Goal: Task Accomplishment & Management: Use online tool/utility

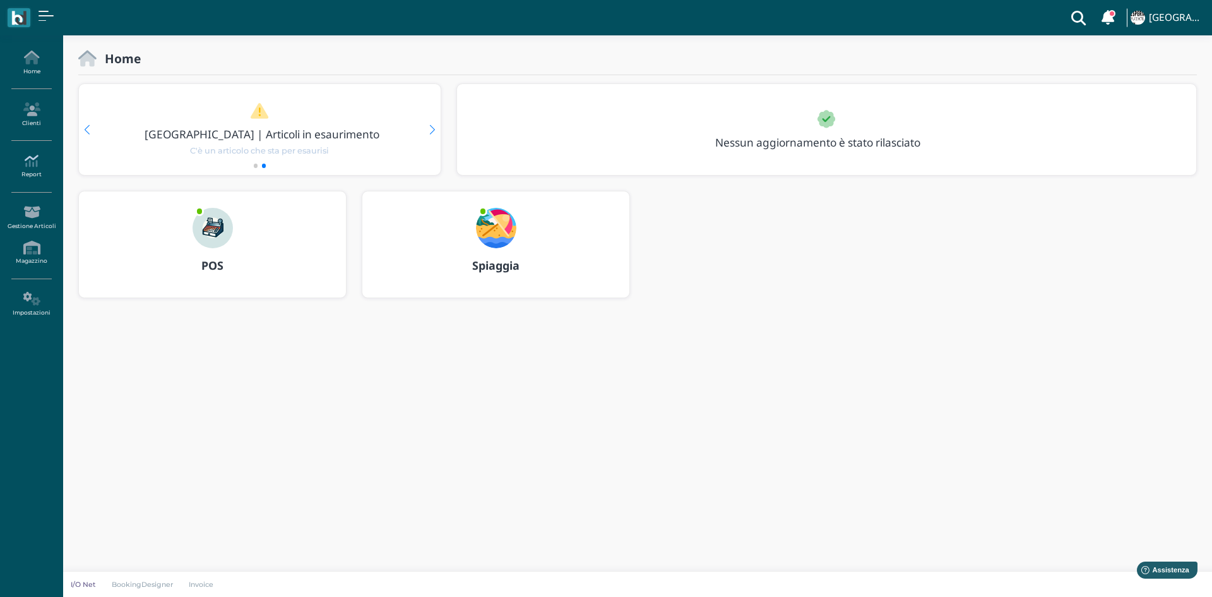
click at [27, 154] on icon at bounding box center [31, 161] width 55 height 14
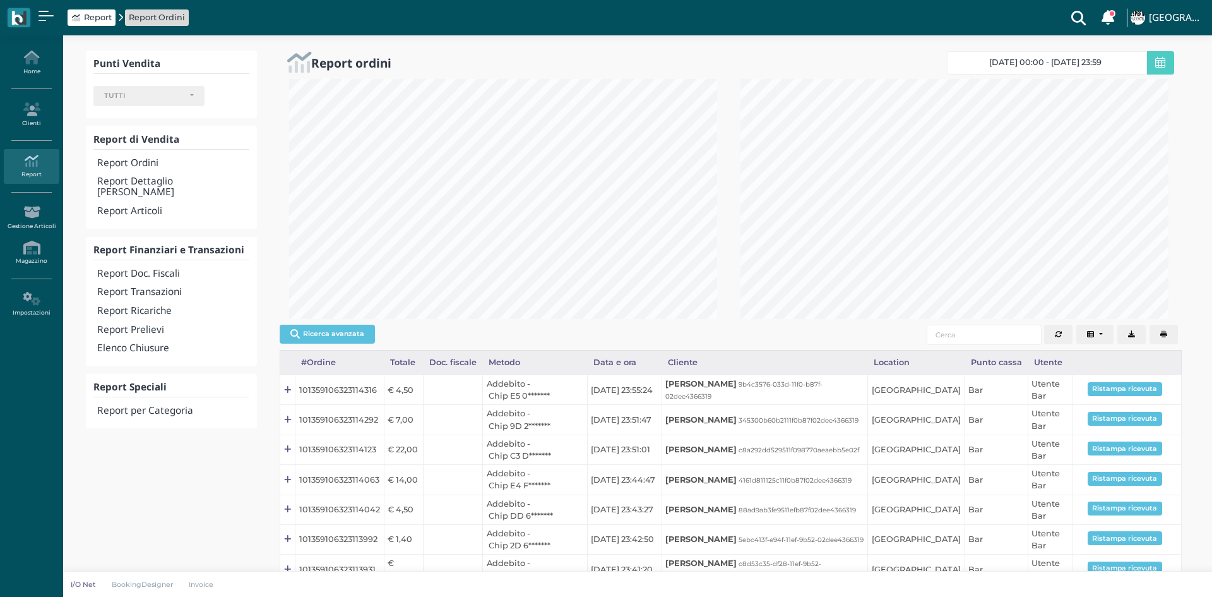
select select
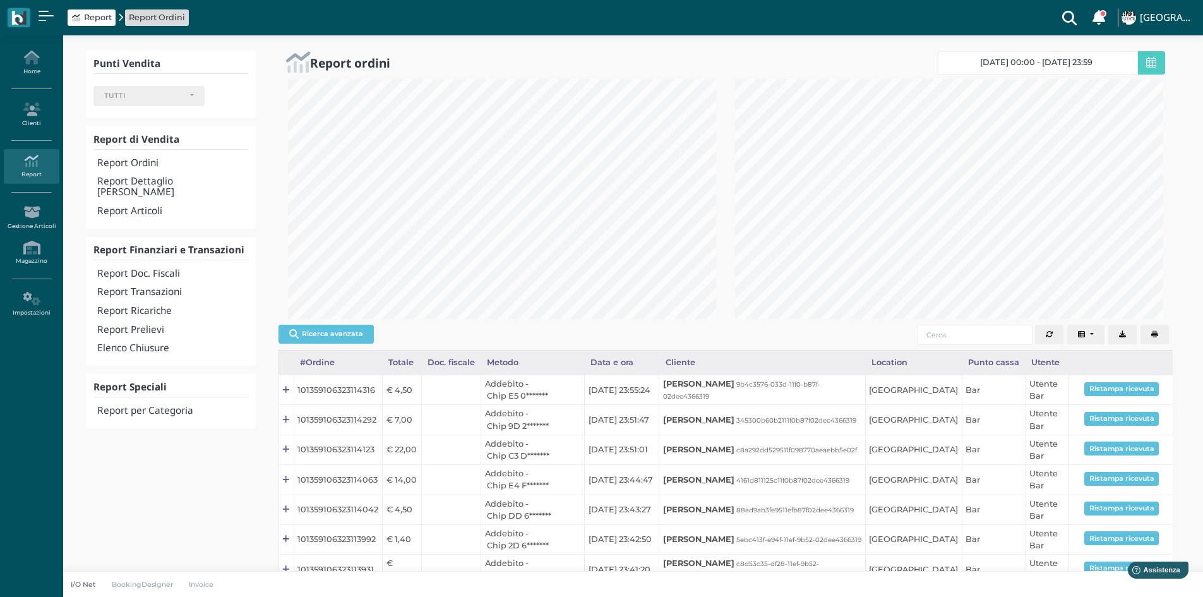
click at [129, 168] on h4 "Report Ordini" at bounding box center [172, 163] width 150 height 11
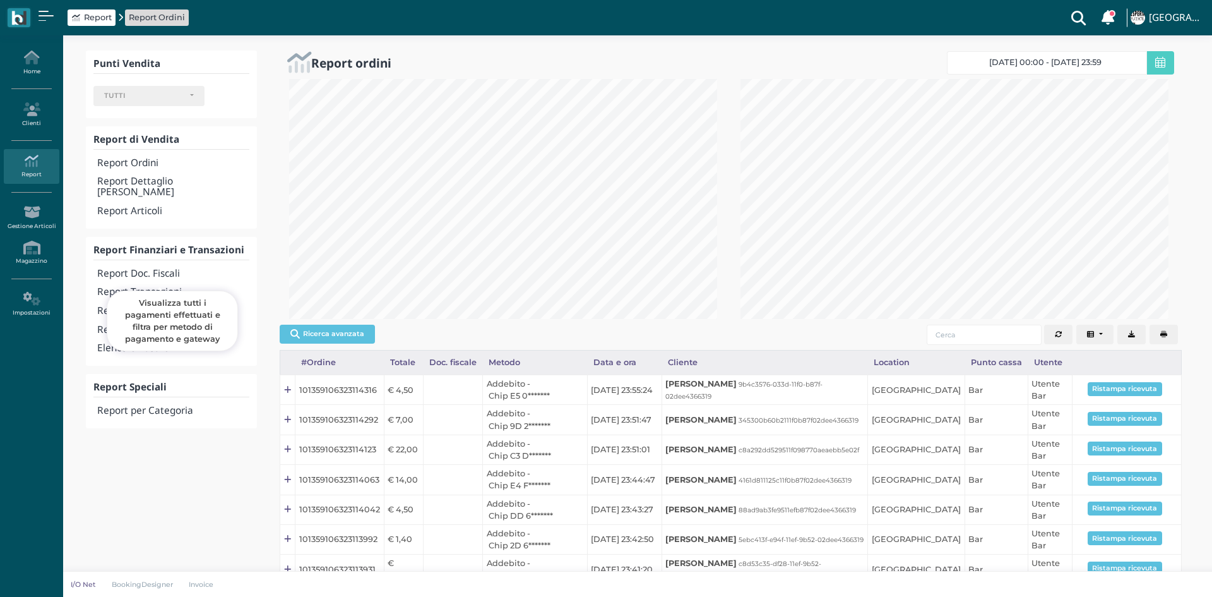
select select
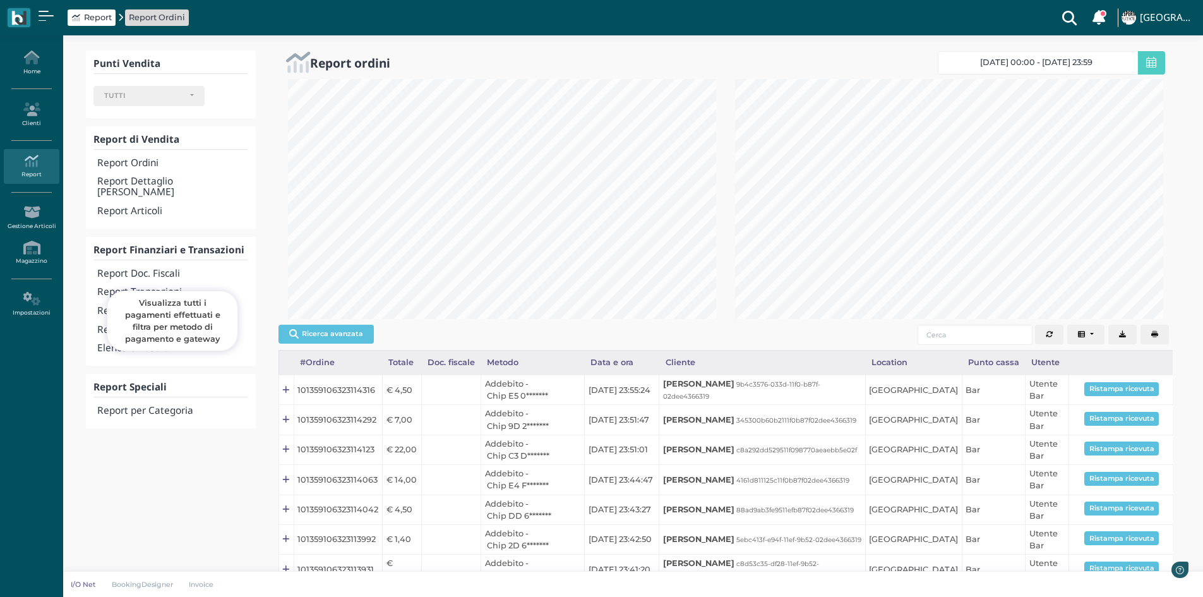
scroll to position [240, 447]
click at [171, 287] on h4 "Report Transazioni" at bounding box center [172, 292] width 150 height 11
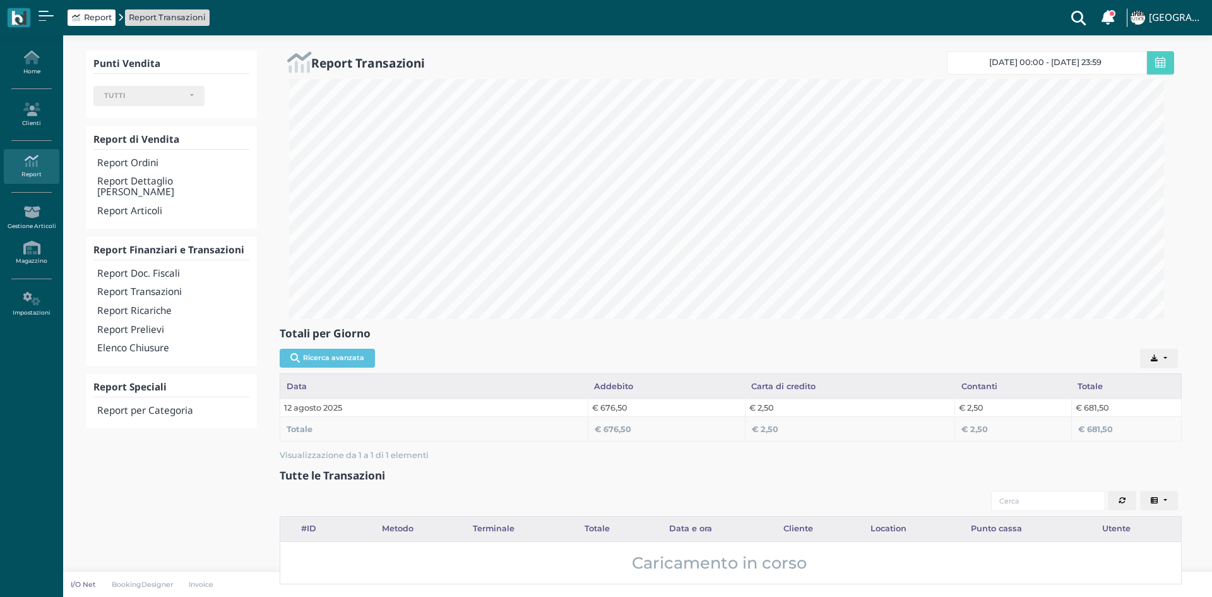
select select
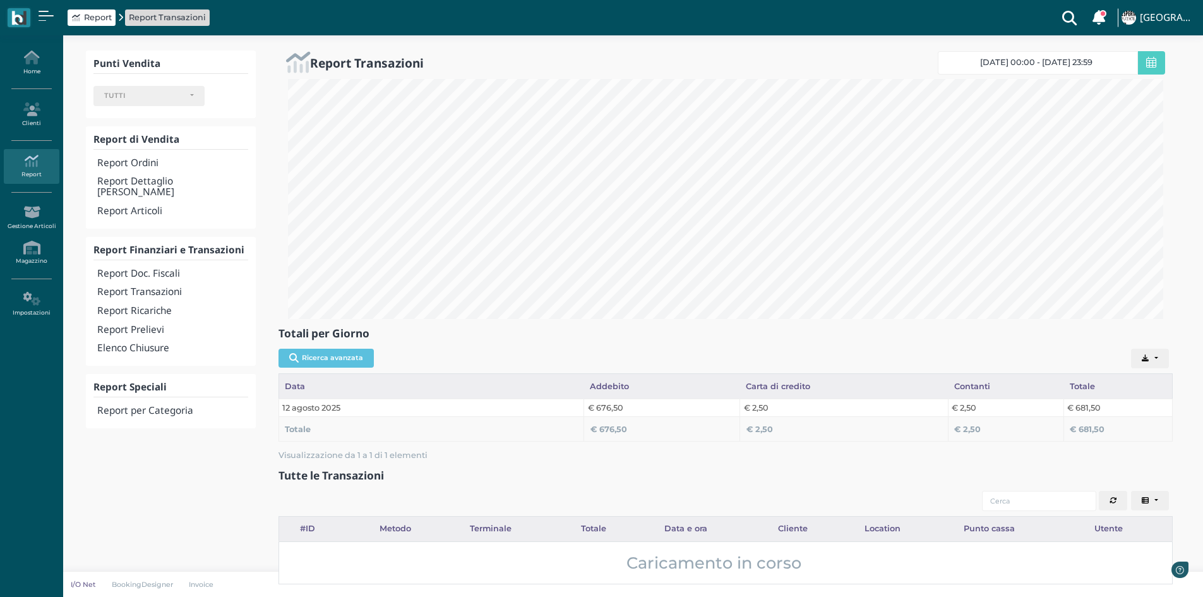
scroll to position [240, 894]
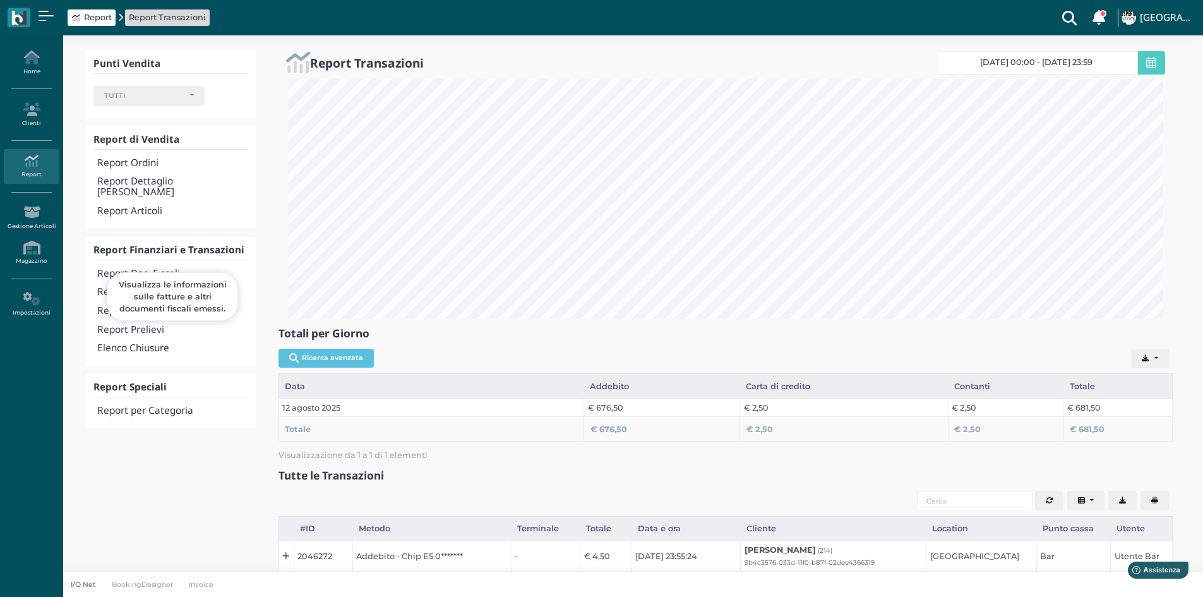
click at [162, 268] on h4 "Report Doc. Fiscali" at bounding box center [172, 273] width 150 height 11
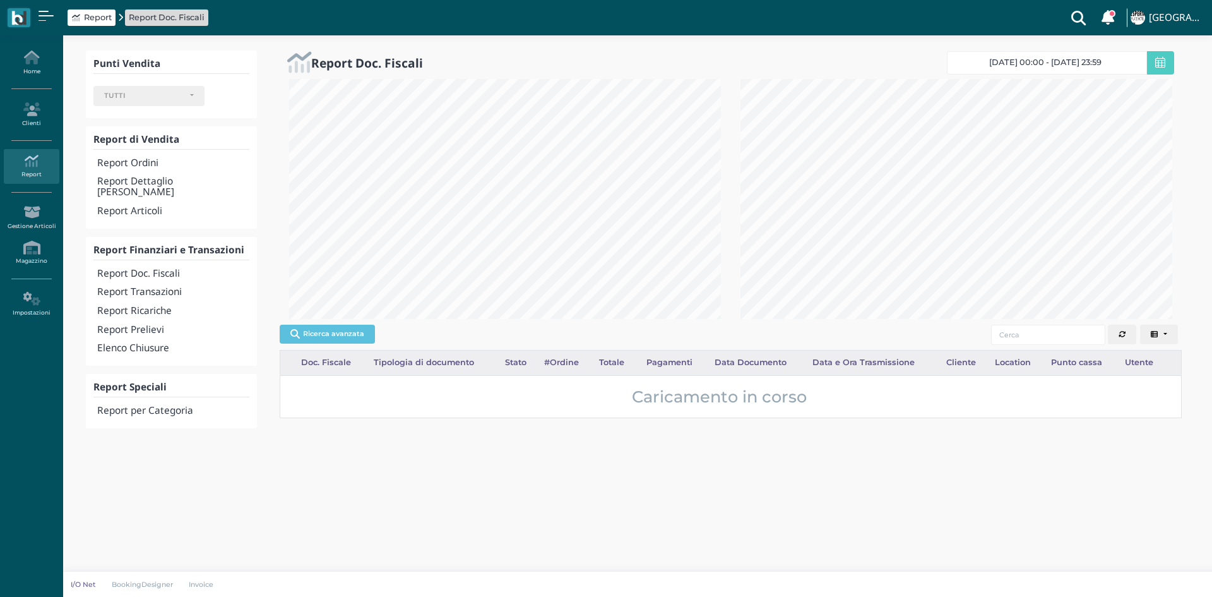
select select
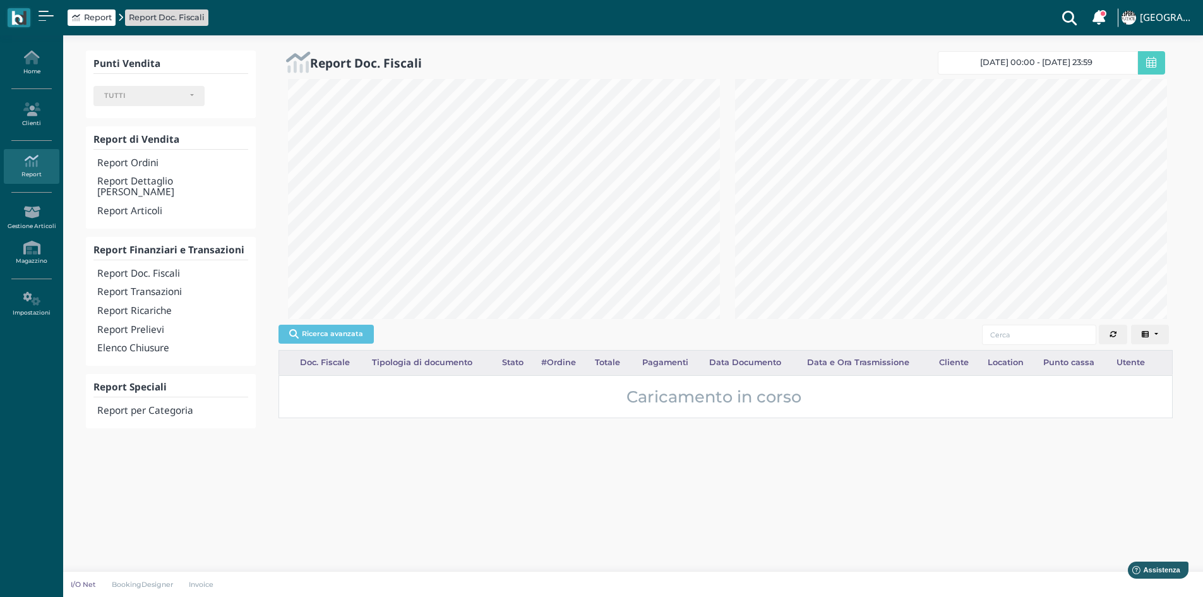
scroll to position [631267, 631060]
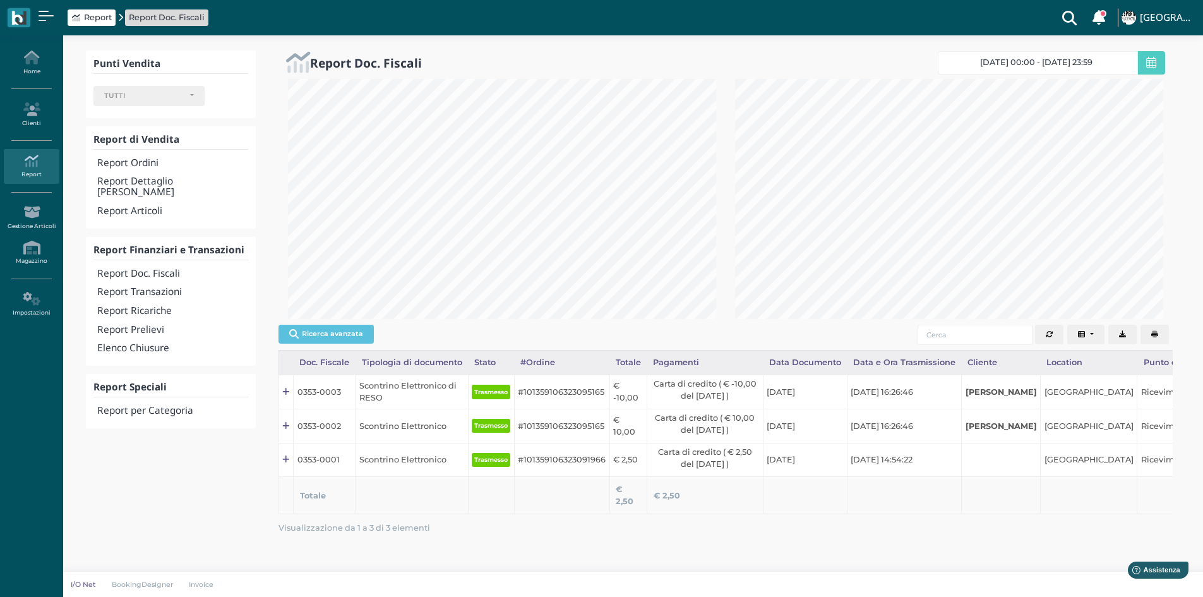
click at [1153, 332] on icon "button" at bounding box center [1154, 334] width 7 height 7
click at [155, 343] on h4 "Elenco Chiusure" at bounding box center [172, 348] width 150 height 11
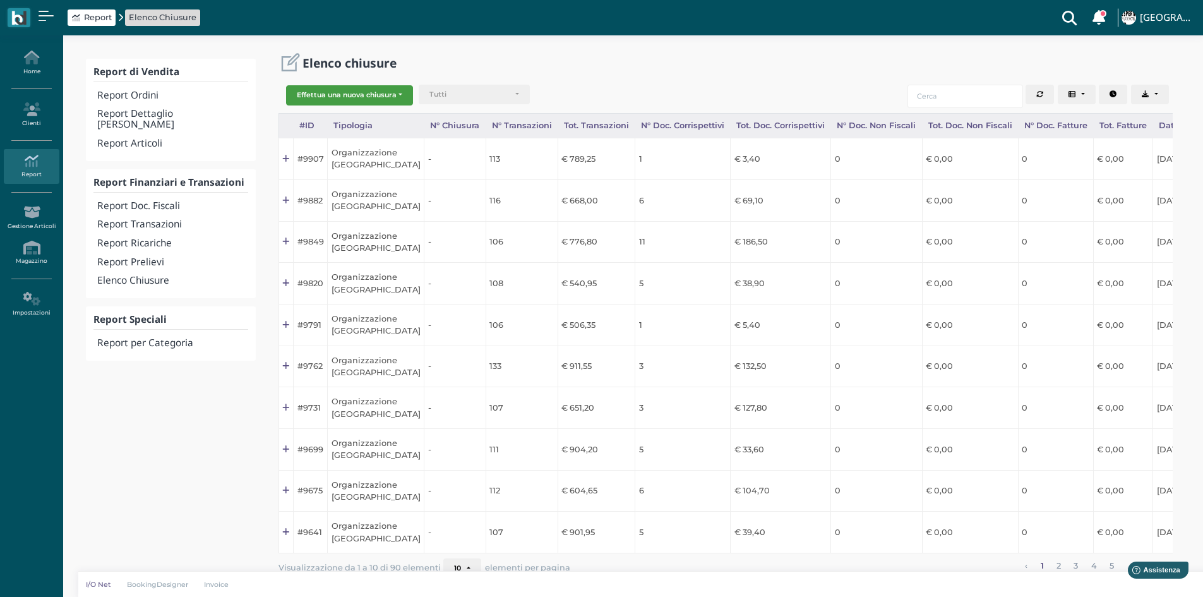
drag, startPoint x: 331, startPoint y: 73, endPoint x: 345, endPoint y: 97, distance: 27.7
click at [335, 81] on div "Elenco chiusure Effettua una nuova chiusura Organizzazione Punto cassa Stampant…" at bounding box center [725, 317] width 925 height 533
click at [345, 97] on button "Effettua una nuova chiusura" at bounding box center [349, 95] width 127 height 20
click at [446, 71] on div "Elenco chiusure" at bounding box center [725, 63] width 894 height 24
click at [365, 98] on button "Effettua una nuova chiusura" at bounding box center [349, 95] width 127 height 20
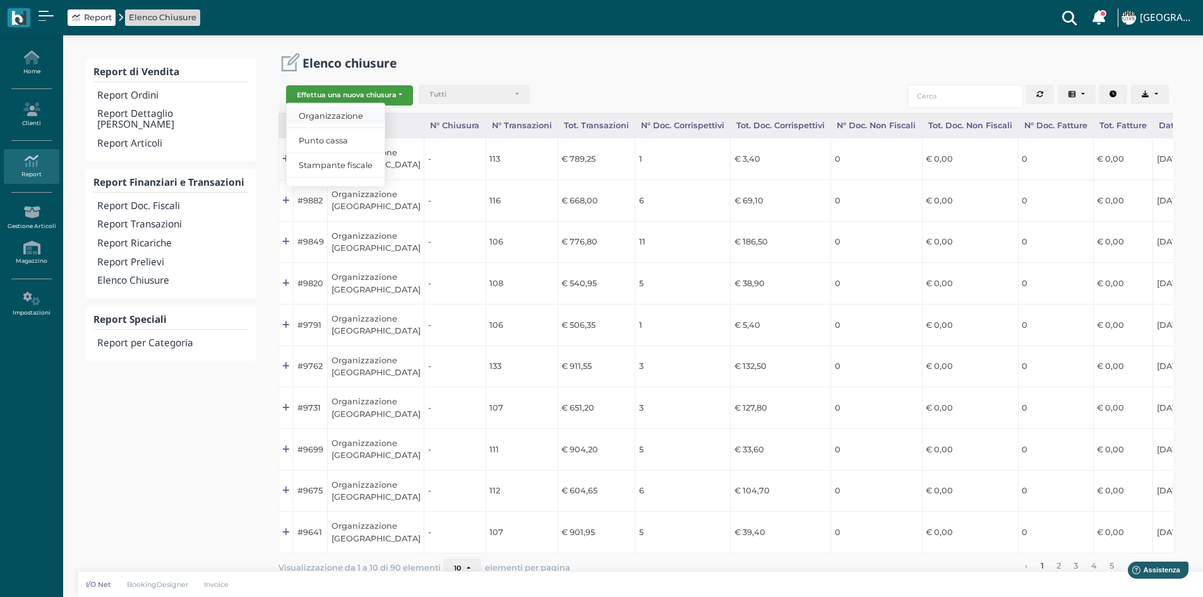
click at [349, 114] on span "Organizzazione" at bounding box center [336, 115] width 98 height 16
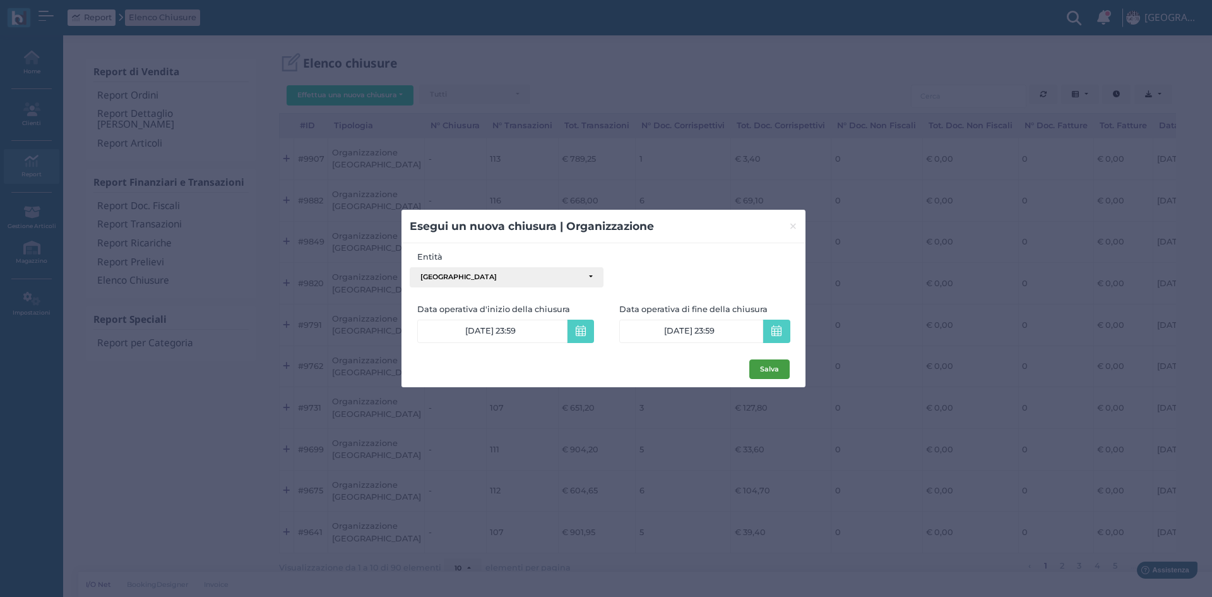
click at [764, 371] on button "Salva" at bounding box center [770, 369] width 40 height 20
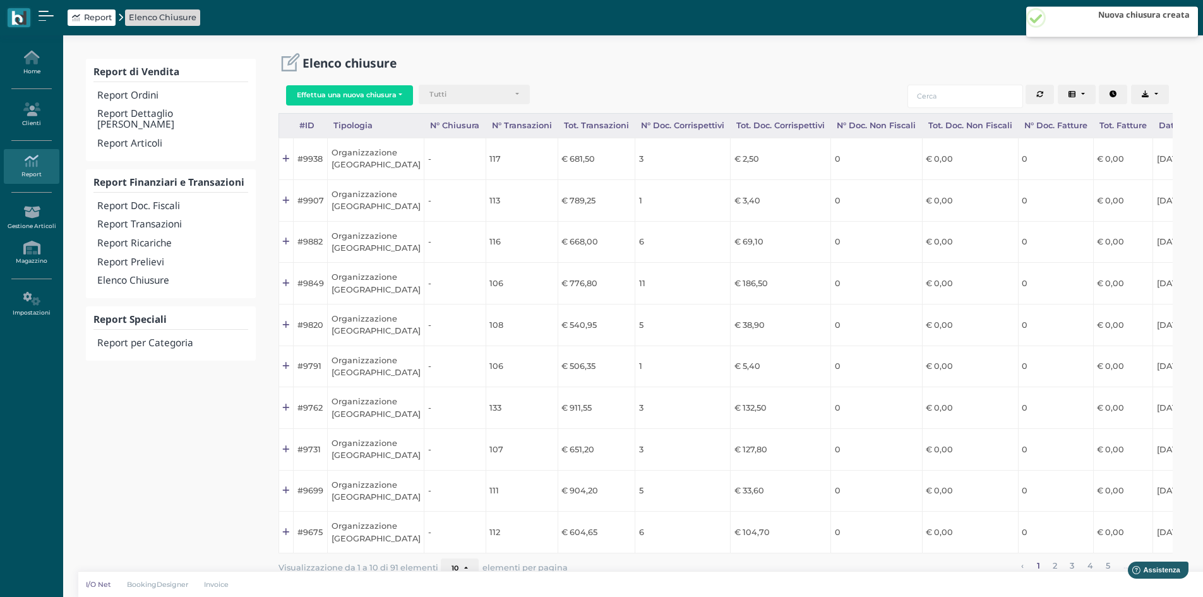
scroll to position [0, 122]
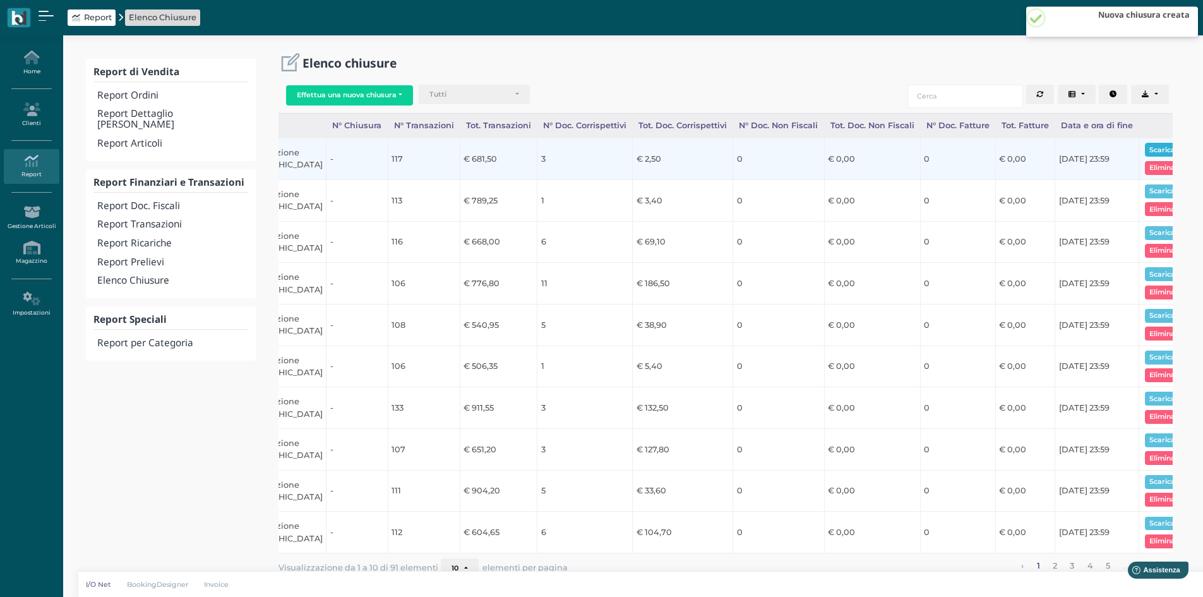
click at [1145, 145] on button "Scarica pdf" at bounding box center [1169, 150] width 49 height 14
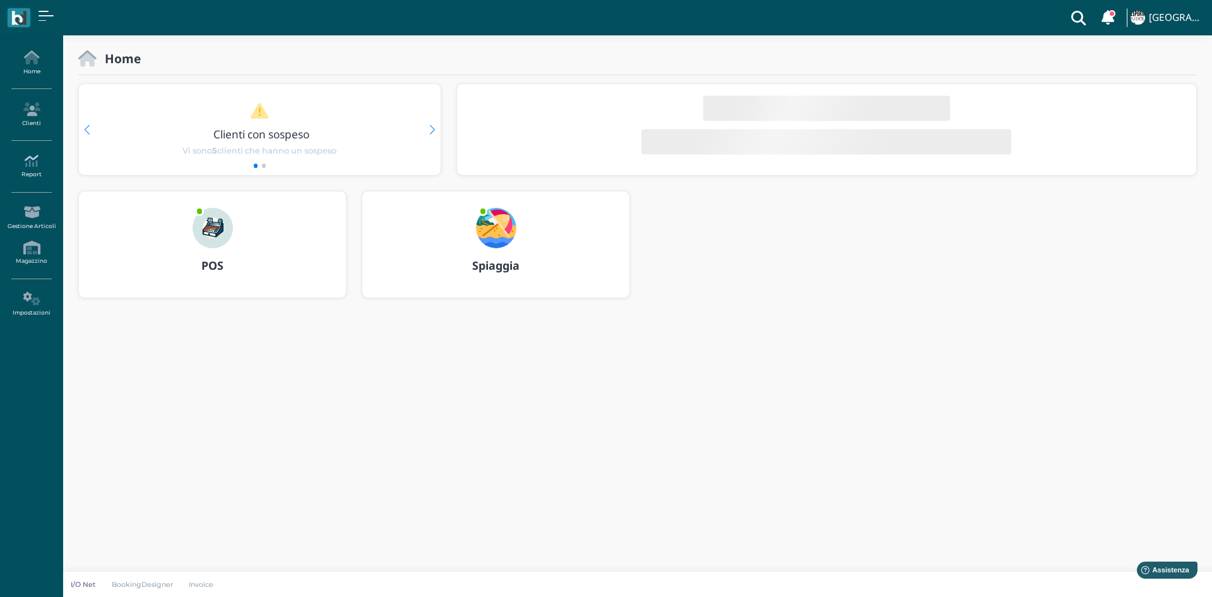
click at [32, 174] on link "Report" at bounding box center [31, 166] width 55 height 35
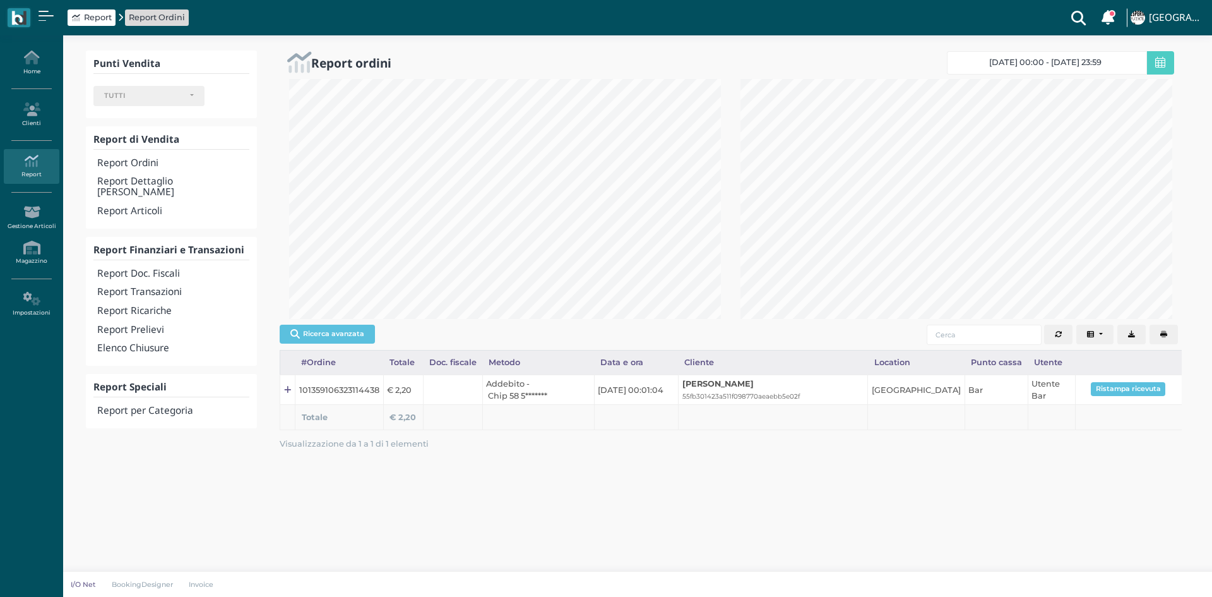
select select
click at [172, 287] on h4 "Report Transazioni" at bounding box center [173, 292] width 152 height 11
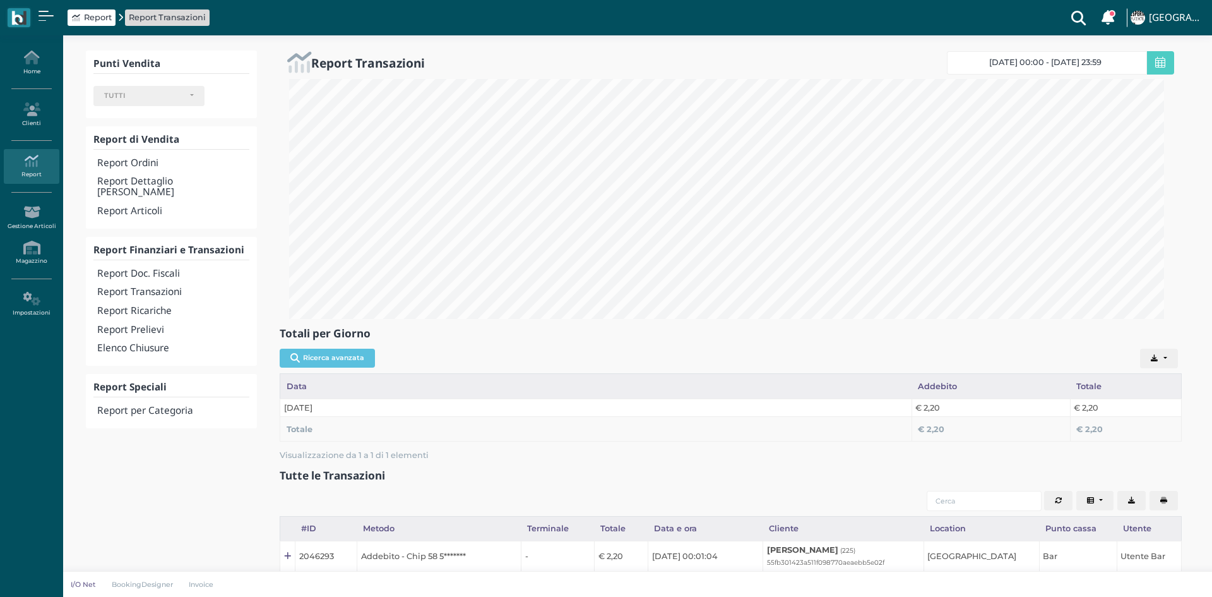
select select
